Goal: Task Accomplishment & Management: Complete application form

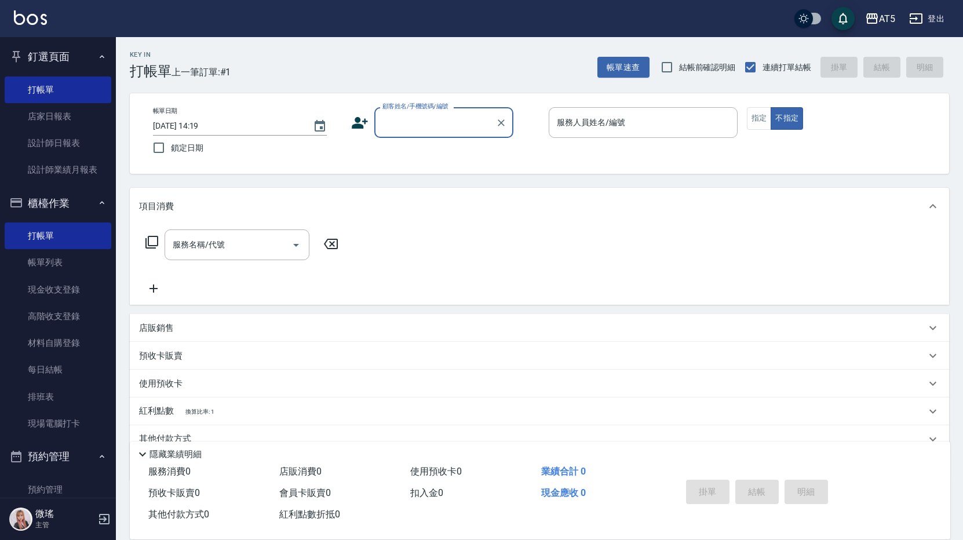
scroll to position [232, 0]
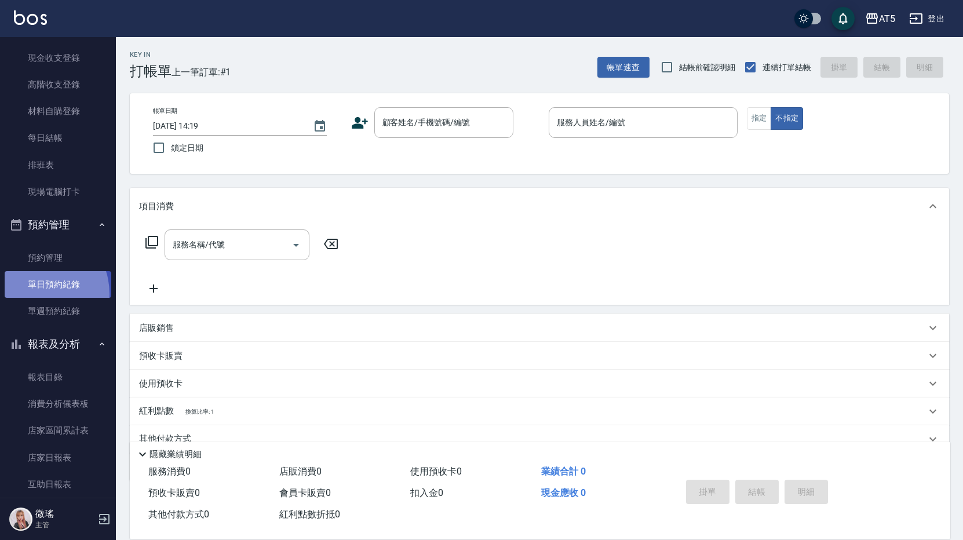
click at [34, 294] on link "單日預約紀錄" at bounding box center [58, 284] width 107 height 27
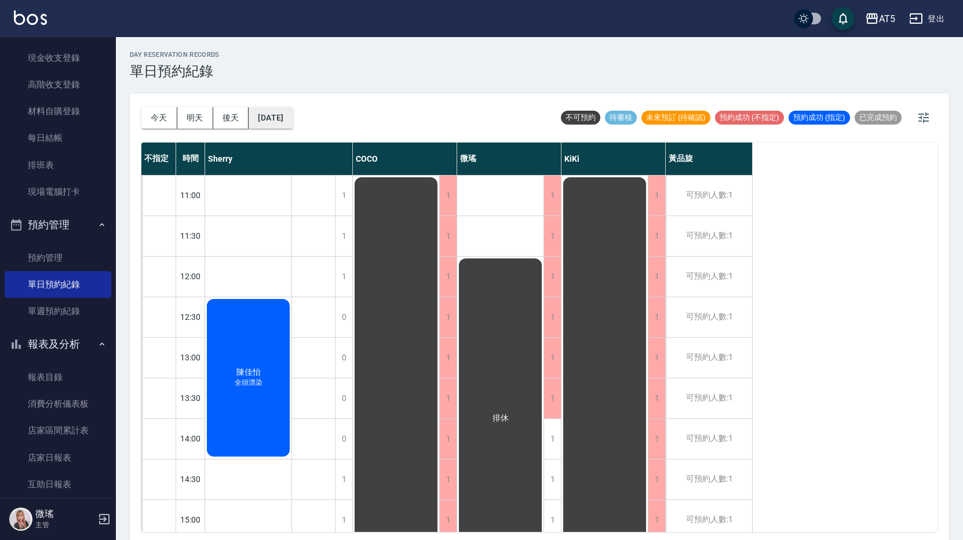
click at [288, 124] on button "[DATE]" at bounding box center [270, 117] width 44 height 21
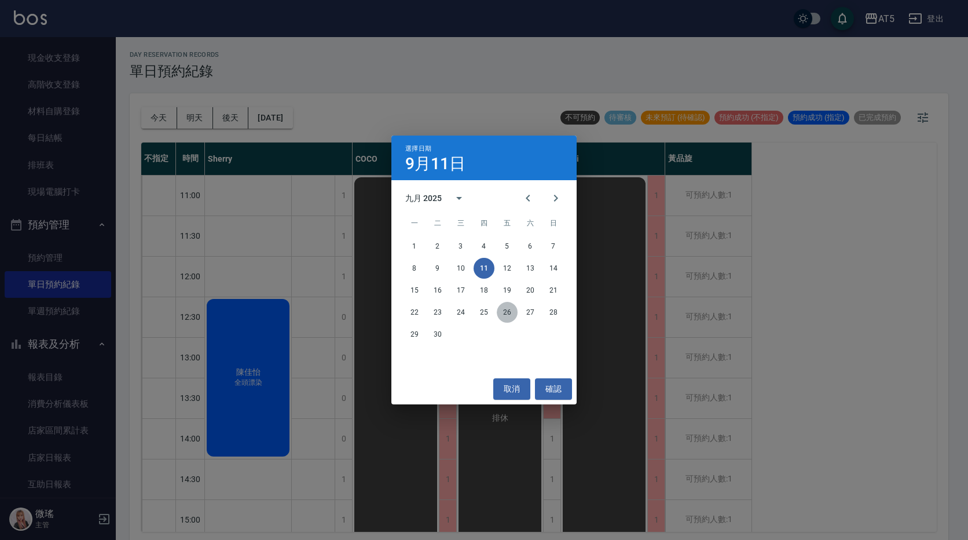
click at [509, 308] on button "26" at bounding box center [507, 312] width 21 height 21
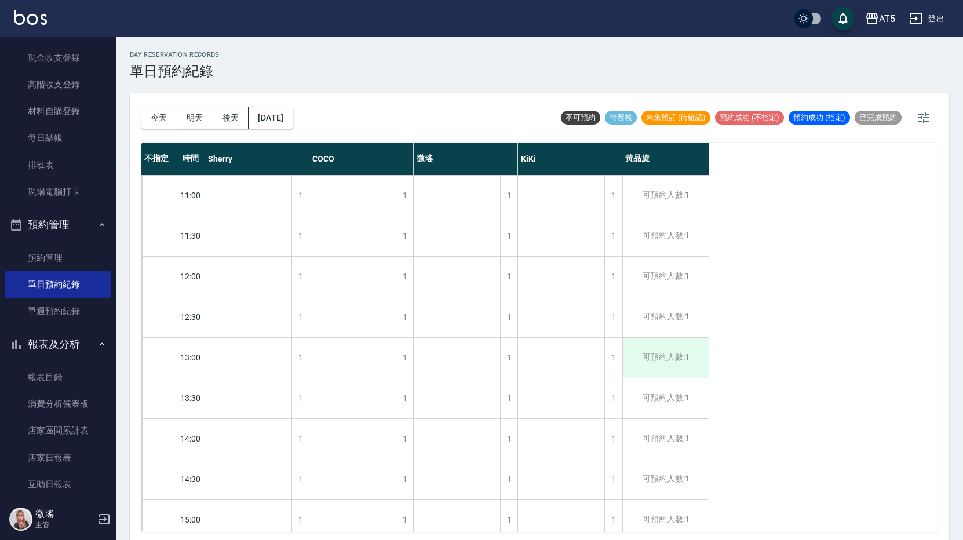
click at [674, 365] on div "可預約人數:1" at bounding box center [665, 358] width 86 height 40
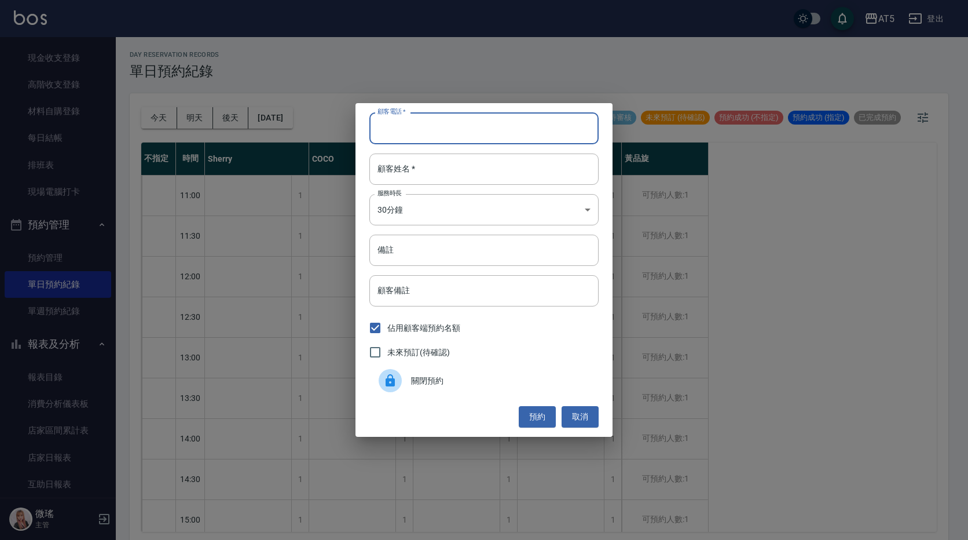
click at [405, 139] on input "顧客電話   *" at bounding box center [484, 127] width 229 height 31
type input "0967169191"
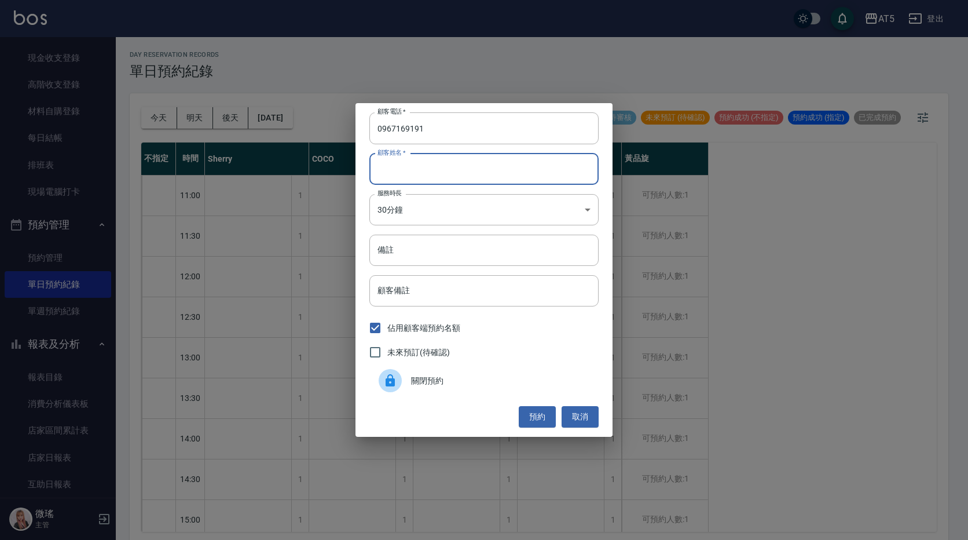
click at [420, 177] on input "顧客姓名   *" at bounding box center [484, 168] width 229 height 31
type input "c"
type input "[PERSON_NAME]"
click at [448, 239] on input "備註" at bounding box center [484, 250] width 229 height 31
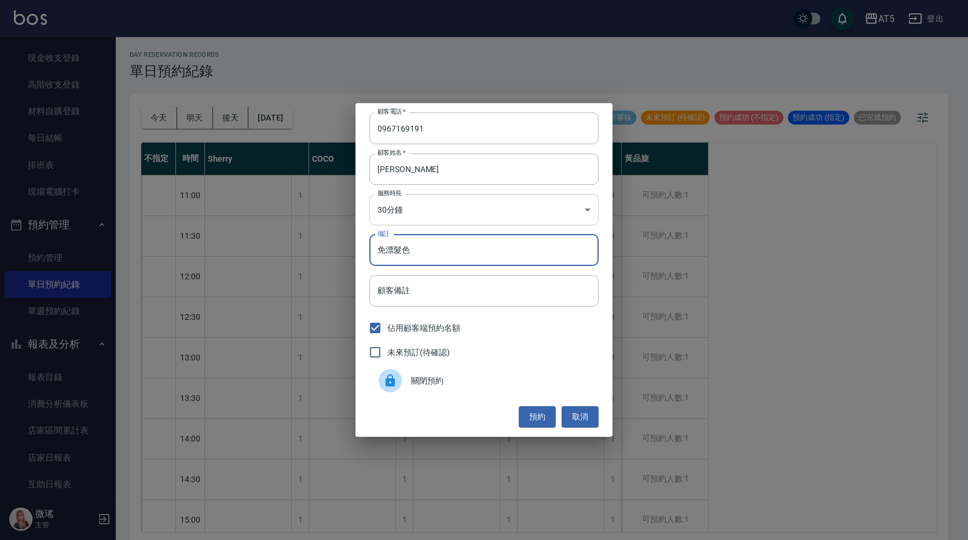
type input "免漂髮色"
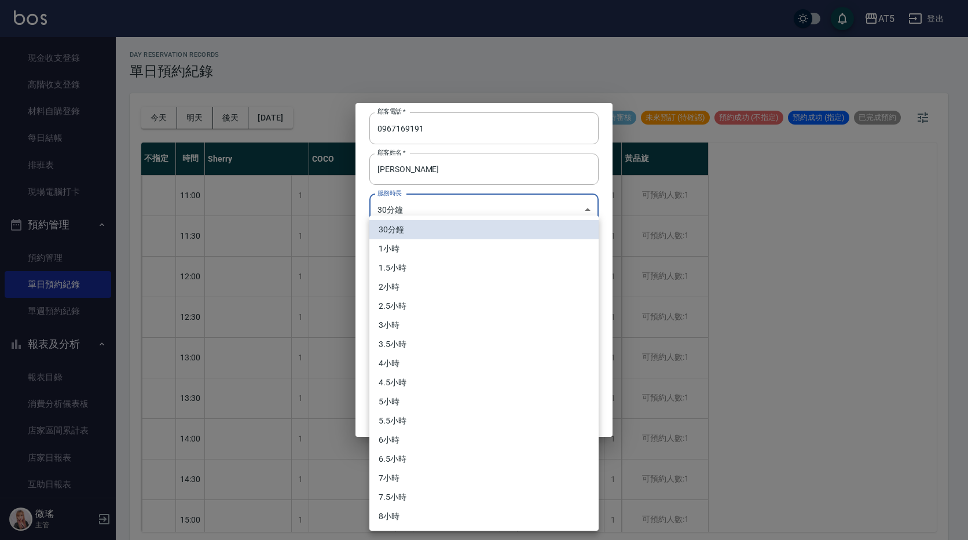
click at [550, 210] on body "AT5 登出 釘選頁面 打帳單 店家日報表 設計師日報表 設計師業績月報表 櫃檯作業 打帳單 帳單列表 現金收支登錄 高階收支登錄 材料自購登錄 每日結帳 排…" at bounding box center [484, 271] width 968 height 543
click at [404, 323] on li "3小時" at bounding box center [484, 325] width 229 height 19
type input "6"
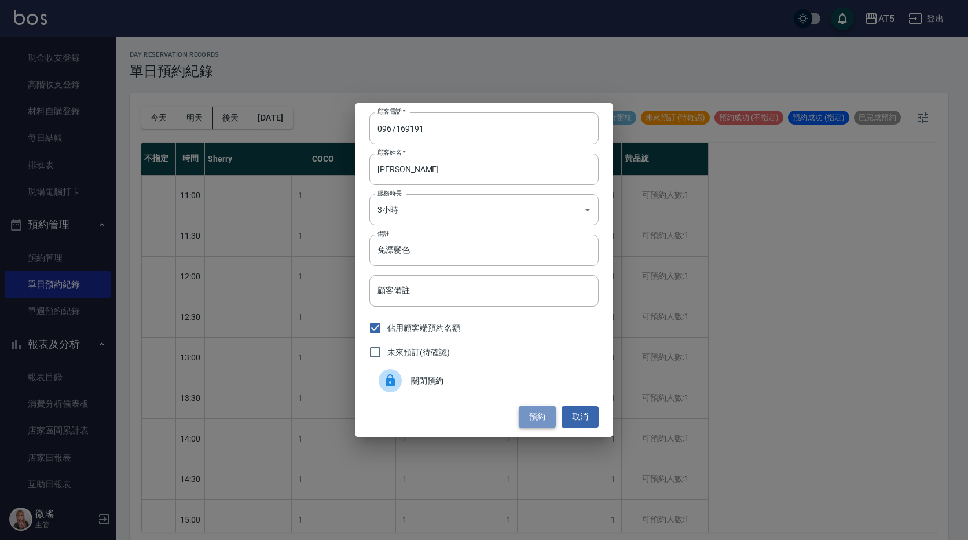
click at [535, 422] on button "預約" at bounding box center [537, 416] width 37 height 21
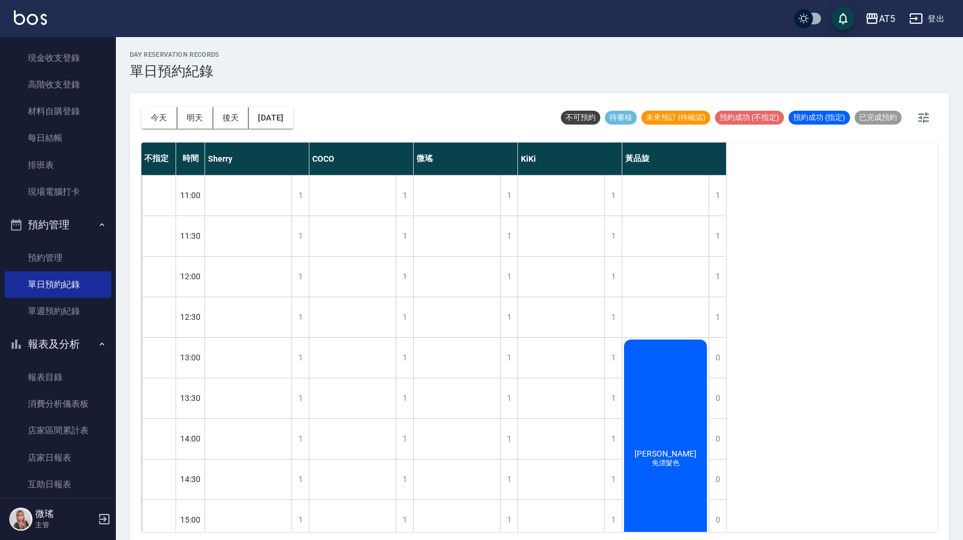
click at [498, 441] on div "公休" at bounding box center [457, 540] width 87 height 730
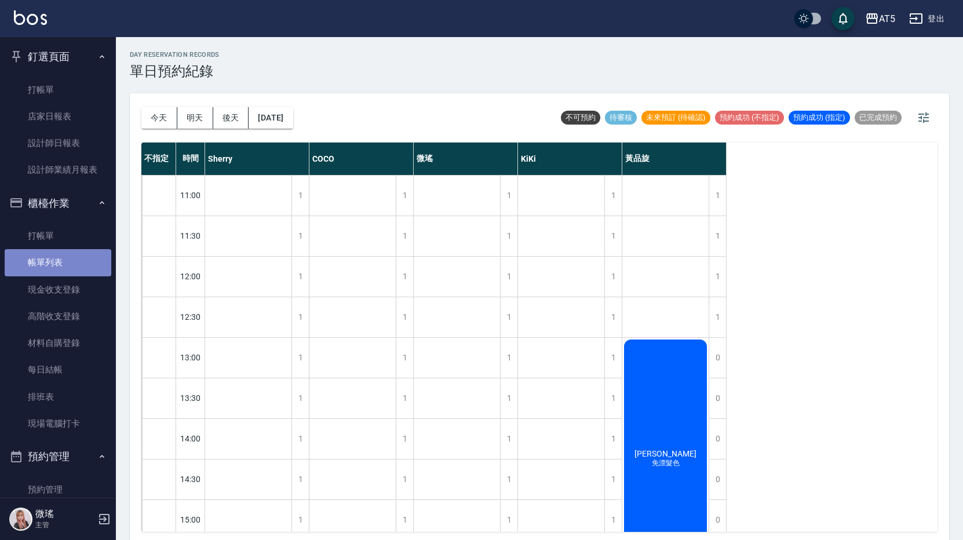
click at [61, 264] on link "帳單列表" at bounding box center [58, 262] width 107 height 27
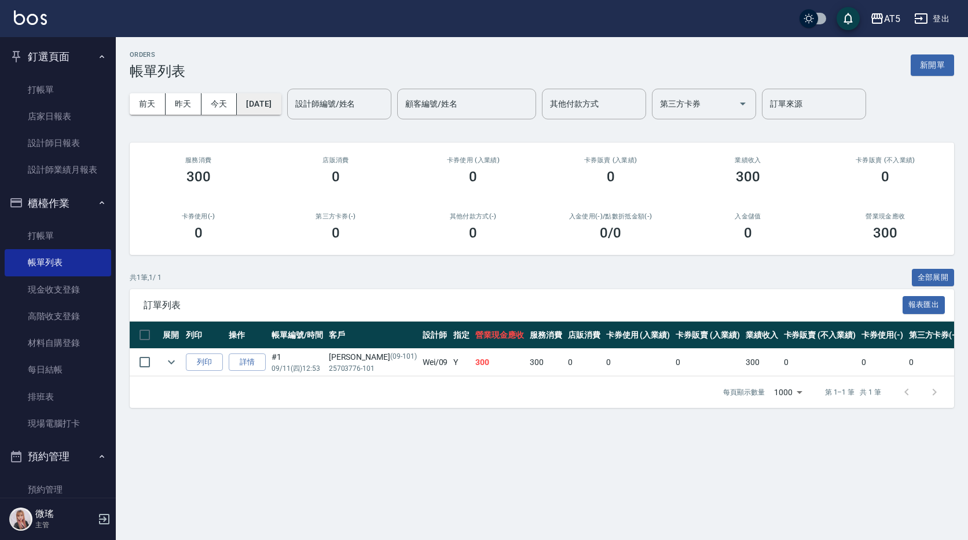
click at [257, 105] on button "[DATE]" at bounding box center [259, 103] width 44 height 21
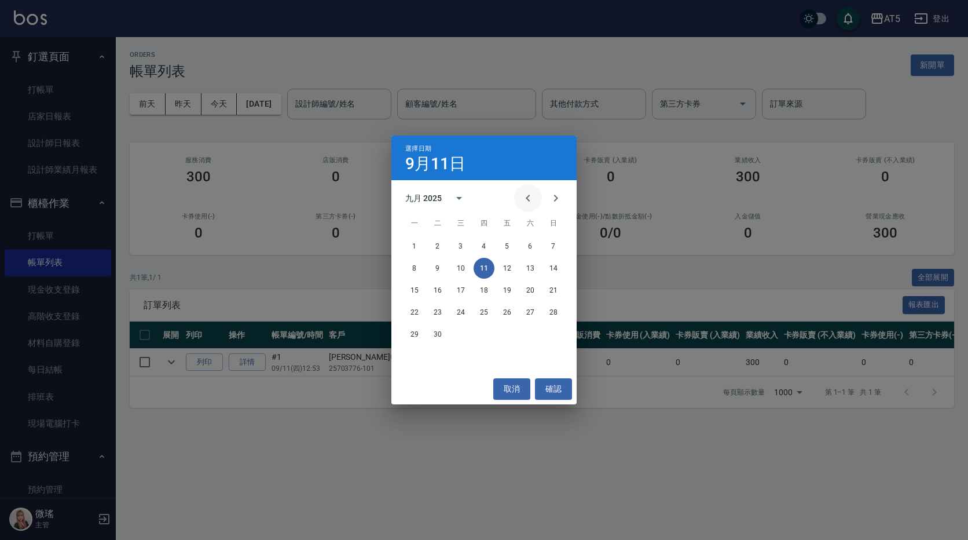
click at [525, 196] on icon "Previous month" at bounding box center [528, 198] width 14 height 14
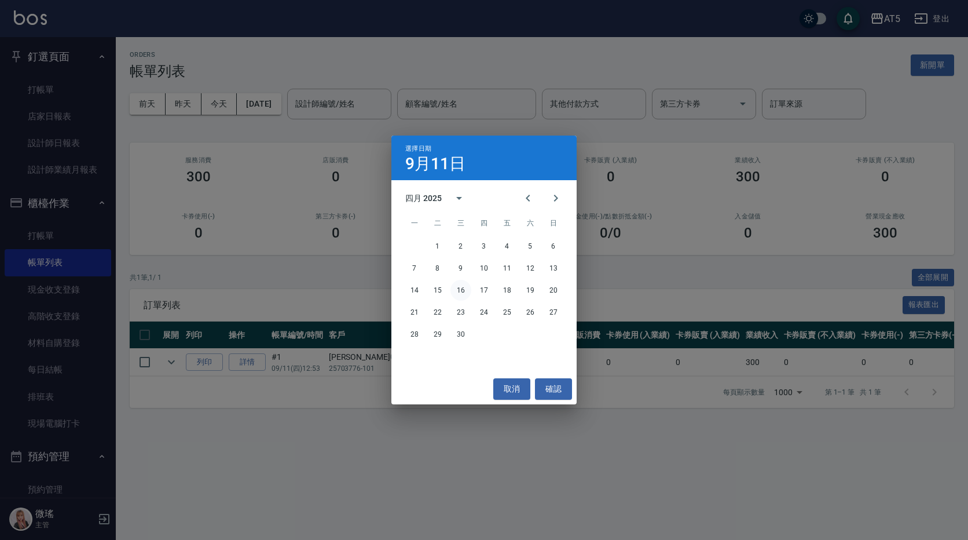
click at [456, 287] on button "16" at bounding box center [461, 290] width 21 height 21
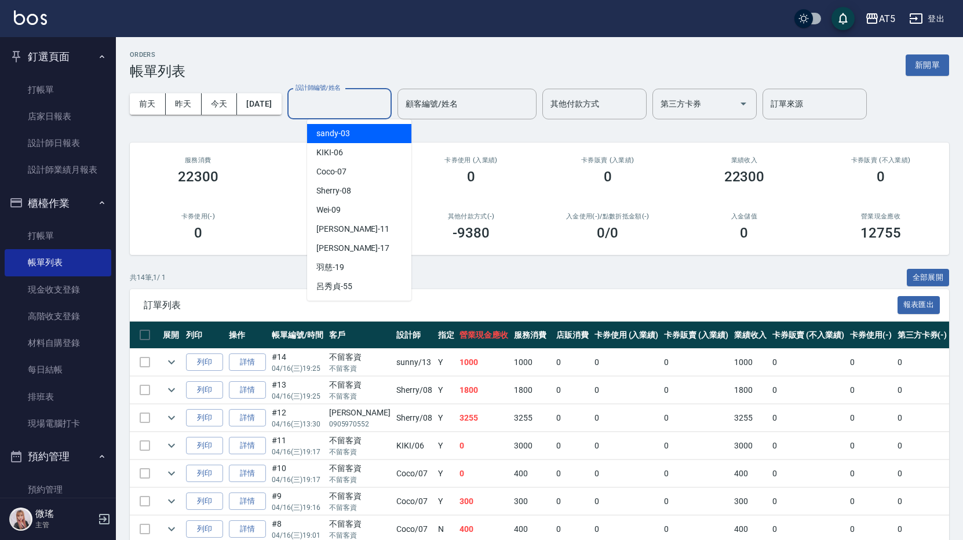
click at [376, 101] on input "設計師編號/姓名" at bounding box center [339, 104] width 94 height 20
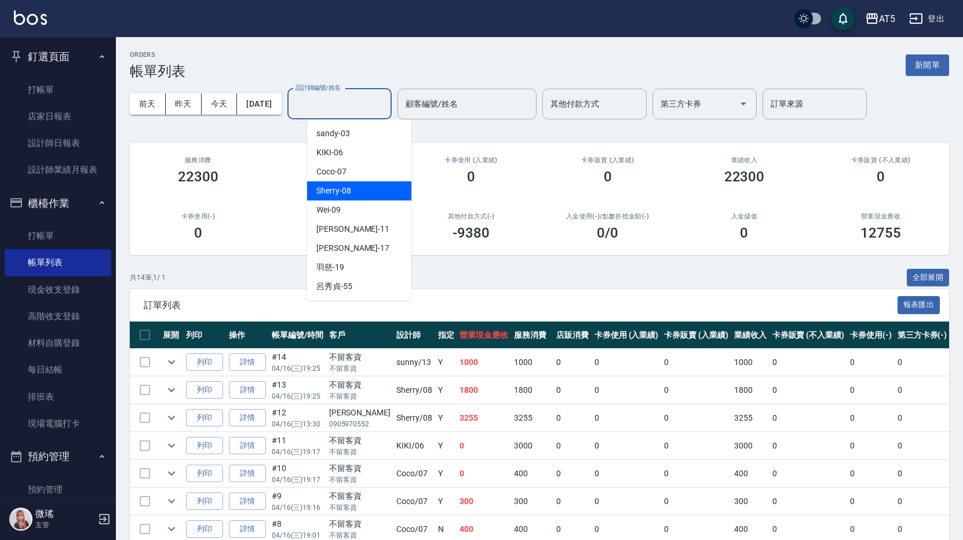
click at [360, 188] on div "Sherry -08" at bounding box center [359, 190] width 104 height 19
type input "Sherry-08"
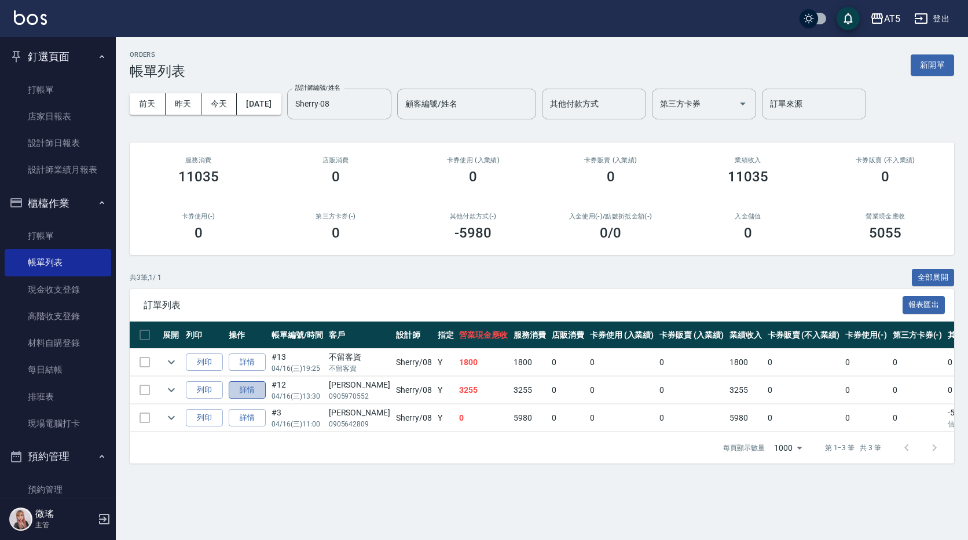
click at [248, 387] on link "詳情" at bounding box center [247, 390] width 37 height 18
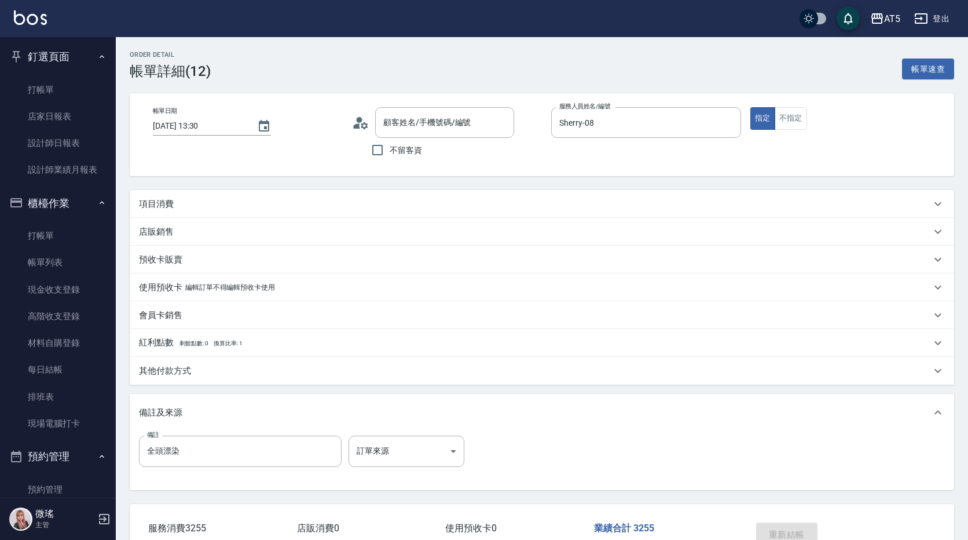
type input "[DATE] 13:30"
type input "Sherry-08"
type input "320"
type input "全頭漂染"
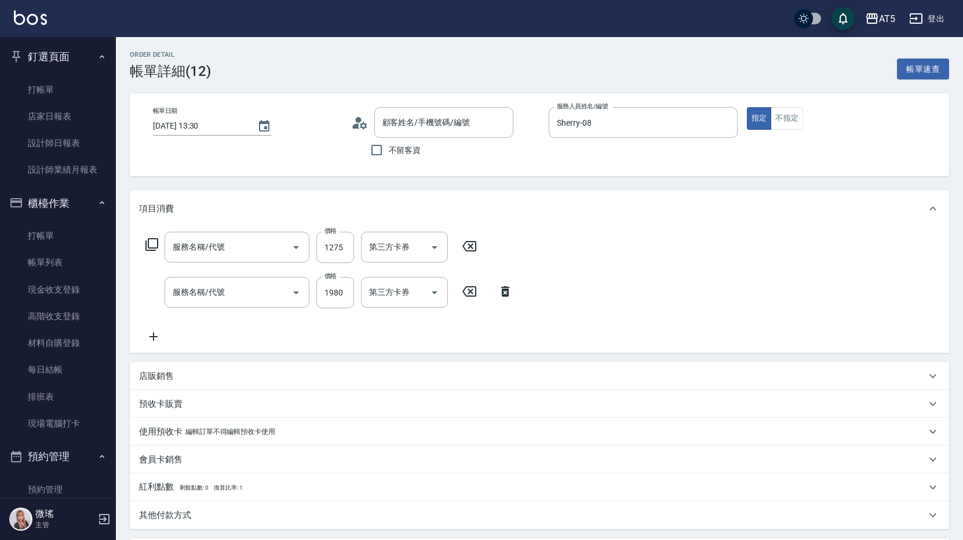
type input "[PERSON_NAME]/0905970552/null"
type input "自備護髮(601)"
type input "染髮(501)"
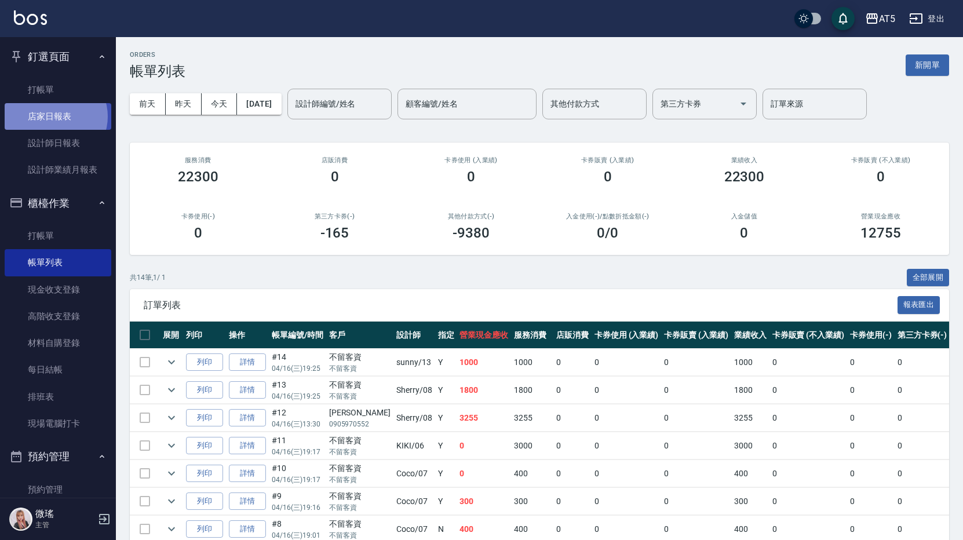
click at [54, 116] on link "店家日報表" at bounding box center [58, 116] width 107 height 27
